Goal: Transaction & Acquisition: Obtain resource

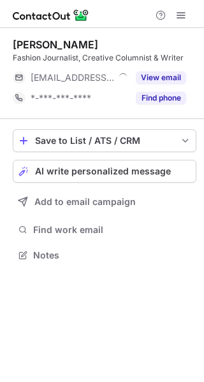
scroll to position [6, 6]
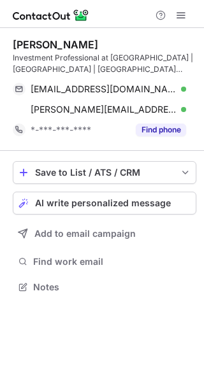
scroll to position [277, 204]
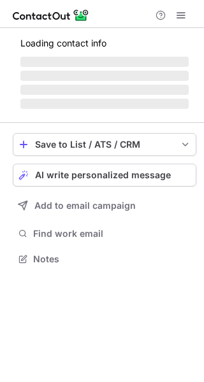
scroll to position [6, 6]
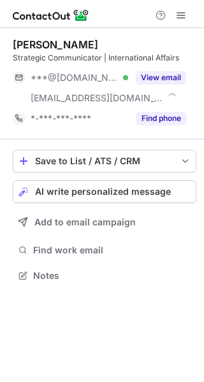
scroll to position [266, 204]
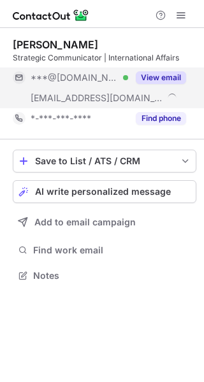
click at [157, 72] on button "View email" at bounding box center [160, 77] width 50 height 13
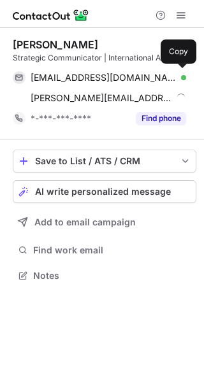
click at [157, 72] on div "singhsonalika222@gmail.com Verified" at bounding box center [108, 77] width 155 height 11
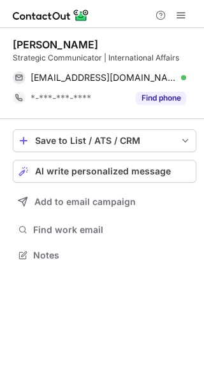
scroll to position [245, 204]
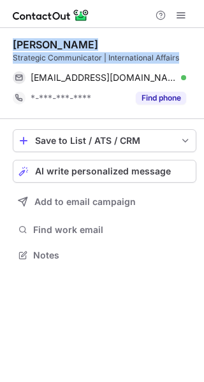
drag, startPoint x: 179, startPoint y: 54, endPoint x: 5, endPoint y: 44, distance: 174.6
click at [5, 44] on div "Sonalika Singh Strategic Communicator | International Affairs singhsonalika222@…" at bounding box center [102, 151] width 204 height 246
copy div "Sonalika Singh Strategic Communicator | International Affairs"
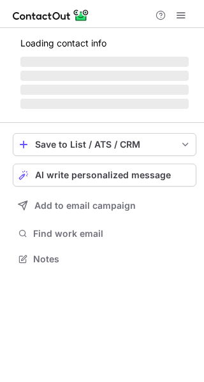
scroll to position [257, 204]
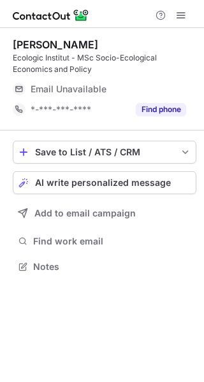
scroll to position [257, 204]
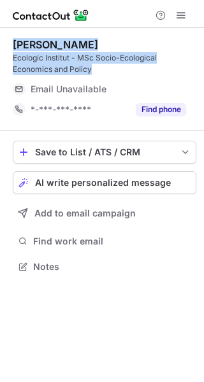
drag, startPoint x: 102, startPoint y: 71, endPoint x: 10, endPoint y: 45, distance: 95.7
click at [10, 45] on div "Corinna Fürst Ecologic Institut - MSc Socio-Ecological Economics and Policy Ema…" at bounding box center [102, 157] width 204 height 258
copy div "Corinna Fürst Ecologic Institut - MSc Socio-Ecological Economics and Policy"
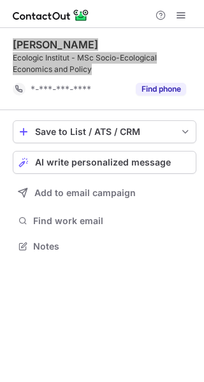
scroll to position [237, 204]
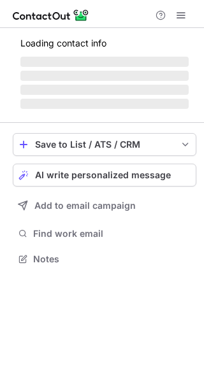
scroll to position [6, 6]
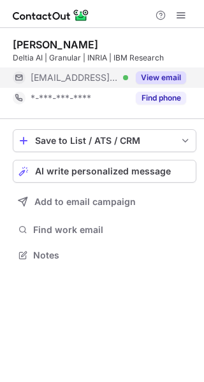
click at [146, 80] on button "View email" at bounding box center [160, 77] width 50 height 13
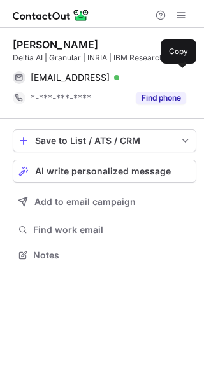
click at [146, 80] on div "sagar@deltia.ai Verified" at bounding box center [108, 77] width 155 height 11
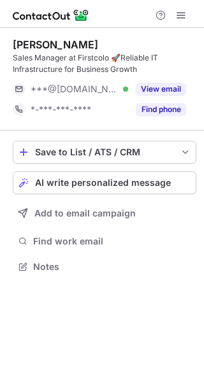
scroll to position [257, 204]
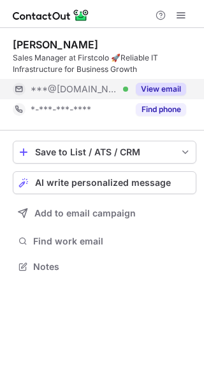
click at [157, 91] on button "View email" at bounding box center [160, 89] width 50 height 13
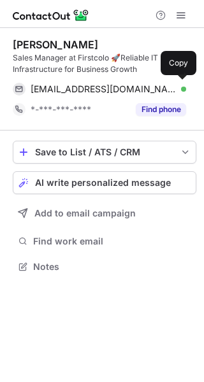
click at [157, 91] on div "kaan.deniz44@hotmail.de Verified" at bounding box center [108, 88] width 155 height 11
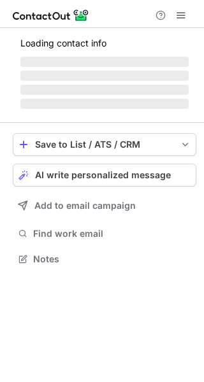
scroll to position [245, 204]
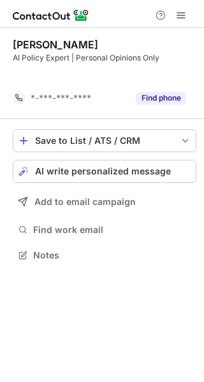
scroll to position [225, 204]
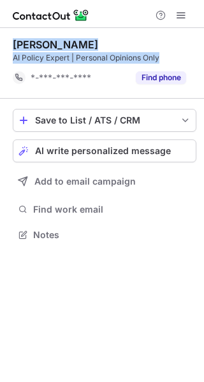
drag, startPoint x: 182, startPoint y: 61, endPoint x: 8, endPoint y: 49, distance: 174.0
click at [8, 49] on div "Ronnit Wilmersdörffer AI Policy Expert | Personal Opinions Only *-***-***-**** …" at bounding box center [102, 141] width 204 height 226
copy div "Ronnit Wilmersdörffer AI Policy Expert | Personal Opinions Only"
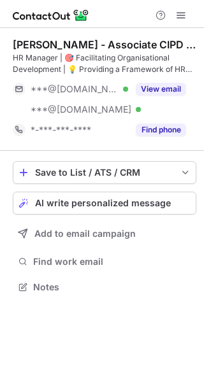
scroll to position [277, 204]
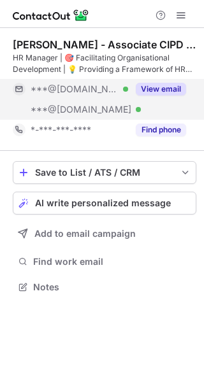
click at [177, 81] on div "View email" at bounding box center [157, 89] width 58 height 20
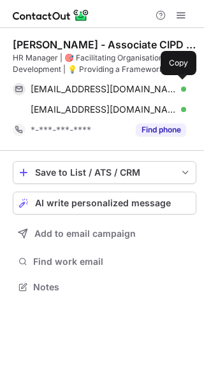
click at [177, 81] on div "anastasiapartheni@gmail.com Verified Copy" at bounding box center [99, 89] width 173 height 20
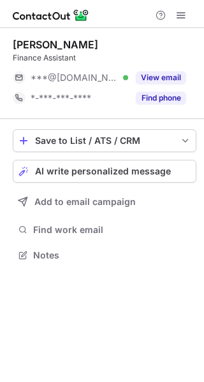
scroll to position [6, 6]
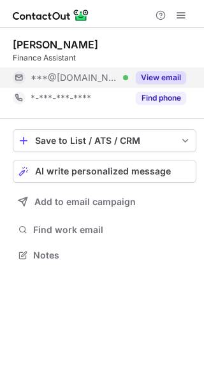
click at [157, 71] on div "View email" at bounding box center [157, 77] width 58 height 20
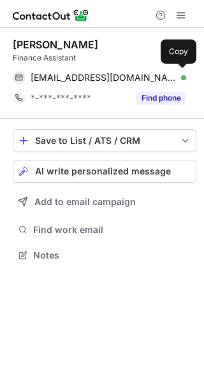
click at [157, 71] on div "[EMAIL_ADDRESS][DOMAIN_NAME] Verified Copy" at bounding box center [99, 77] width 173 height 20
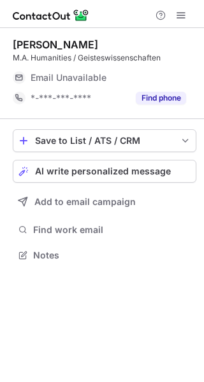
scroll to position [6, 6]
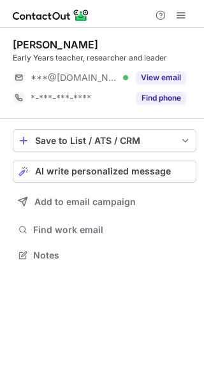
scroll to position [6, 6]
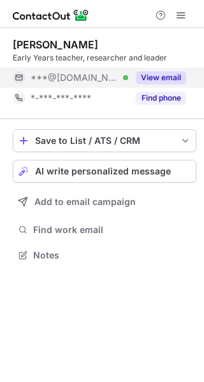
click at [150, 80] on button "View email" at bounding box center [160, 77] width 50 height 13
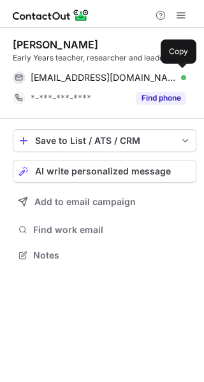
click at [150, 80] on div "solescuderi1@gmail.com Verified" at bounding box center [108, 77] width 155 height 11
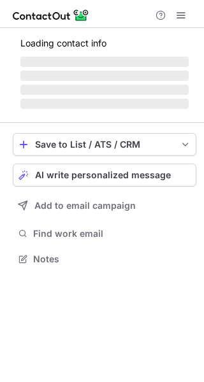
scroll to position [257, 204]
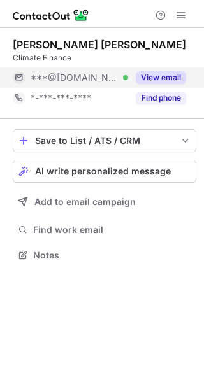
click at [158, 71] on div "View email" at bounding box center [157, 77] width 58 height 20
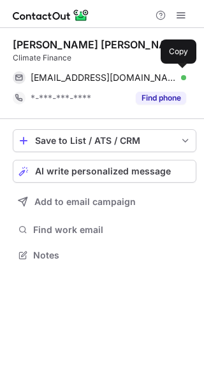
click at [158, 71] on div "berthaargueta@gmail.com Verified Copy" at bounding box center [99, 77] width 173 height 20
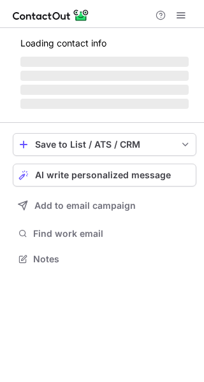
scroll to position [6, 6]
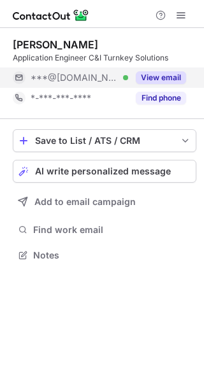
click at [151, 76] on button "View email" at bounding box center [160, 77] width 50 height 13
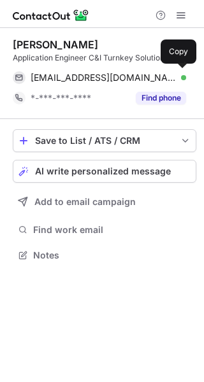
click at [151, 76] on div "samratpathak95@gmail.com Verified" at bounding box center [108, 77] width 155 height 11
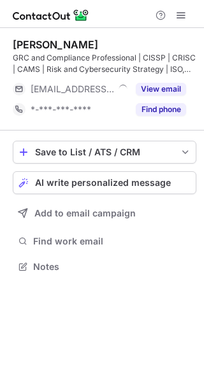
scroll to position [257, 204]
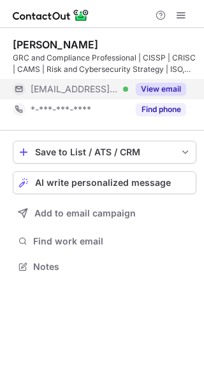
click at [155, 88] on button "View email" at bounding box center [160, 89] width 50 height 13
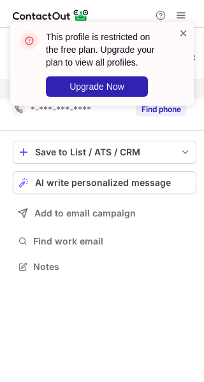
click at [184, 32] on span at bounding box center [183, 33] width 10 height 13
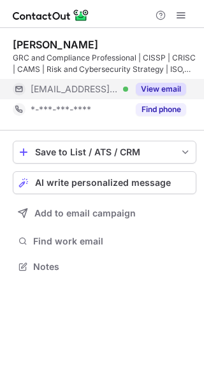
click at [177, 15] on div "This profile is restricted on the free plan. Upgrade your plan to view all prof…" at bounding box center [102, 69] width 204 height 120
click at [180, 17] on span at bounding box center [181, 15] width 10 height 10
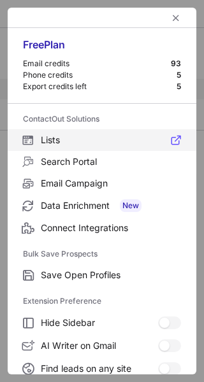
scroll to position [148, 0]
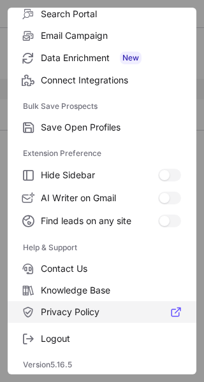
click at [74, 308] on span "Privacy Policy" at bounding box center [111, 311] width 140 height 11
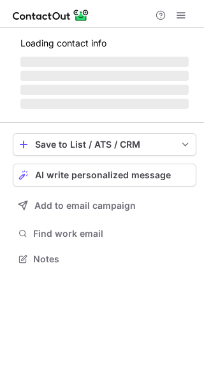
scroll to position [257, 204]
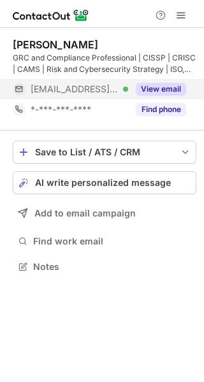
click at [147, 83] on button "View email" at bounding box center [160, 89] width 50 height 13
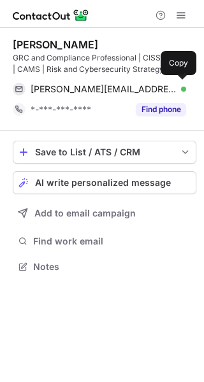
click at [147, 83] on div "nicolas.baroni@vr-payment.de Verified Copy" at bounding box center [99, 89] width 173 height 20
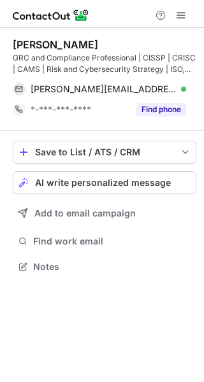
click at [147, 83] on div "nicolas.baroni@vr-payment.de Verified Copy" at bounding box center [99, 89] width 173 height 20
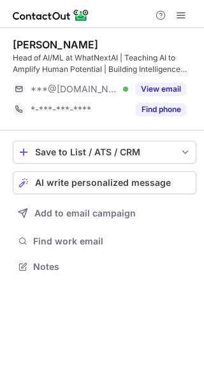
scroll to position [257, 204]
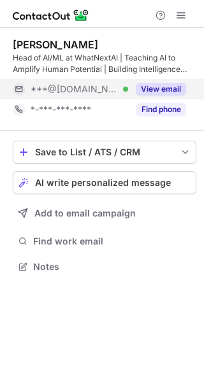
click at [155, 83] on button "View email" at bounding box center [160, 89] width 50 height 13
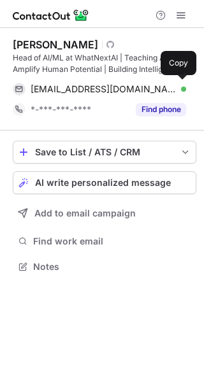
click at [155, 83] on div "kutanov@gmail.com Verified" at bounding box center [108, 88] width 155 height 11
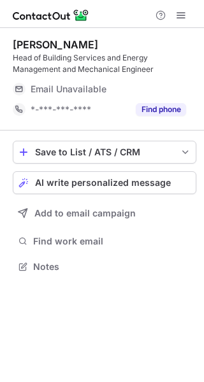
scroll to position [257, 204]
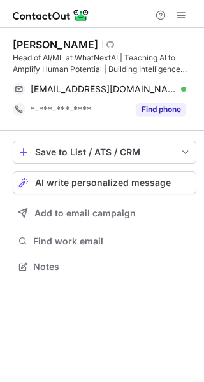
scroll to position [257, 204]
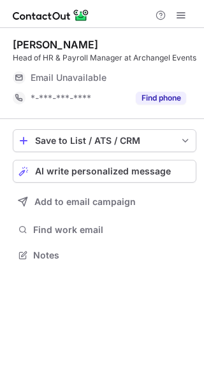
scroll to position [6, 6]
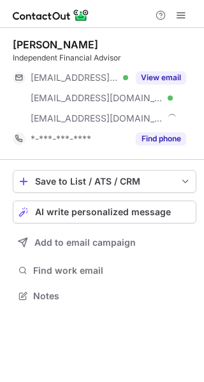
scroll to position [286, 204]
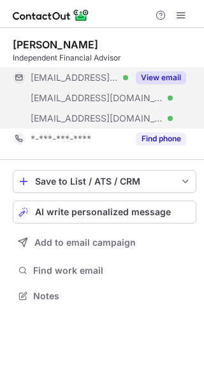
click at [151, 73] on button "View email" at bounding box center [160, 77] width 50 height 13
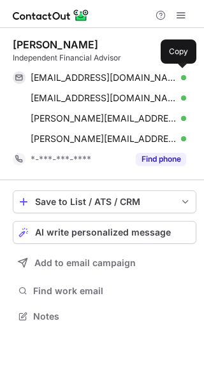
scroll to position [307, 204]
click at [151, 73] on div "[EMAIL_ADDRESS][DOMAIN_NAME] Verified" at bounding box center [108, 77] width 155 height 11
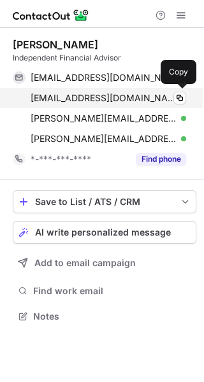
click at [170, 94] on div "[EMAIL_ADDRESS][DOMAIN_NAME] Verified" at bounding box center [108, 97] width 155 height 11
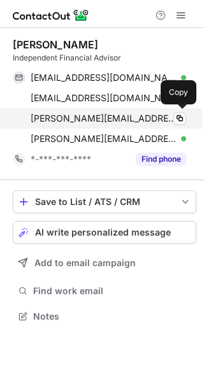
click at [148, 115] on span "[PERSON_NAME][EMAIL_ADDRESS][DOMAIN_NAME]" at bounding box center [104, 118] width 146 height 11
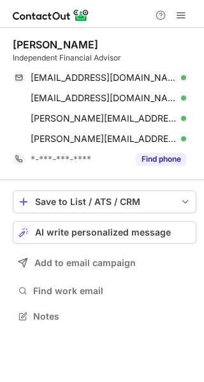
scroll to position [307, 204]
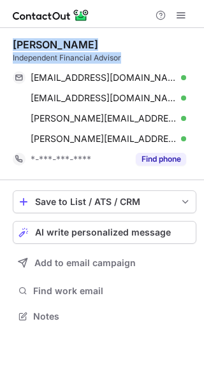
drag, startPoint x: 128, startPoint y: 62, endPoint x: 4, endPoint y: 43, distance: 125.4
click at [4, 43] on div "[PERSON_NAME] DipFS Independent Financial Advisor [EMAIL_ADDRESS][DOMAIN_NAME] …" at bounding box center [102, 181] width 204 height 307
copy div "[PERSON_NAME] DipFS Independent Financial Advisor"
